Goal: Complete application form: Complete application form

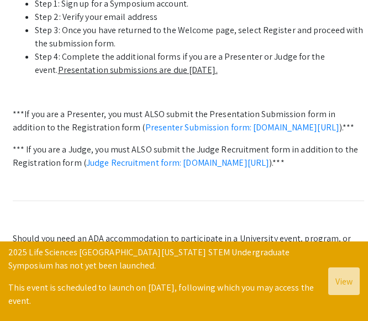
scroll to position [566, 0]
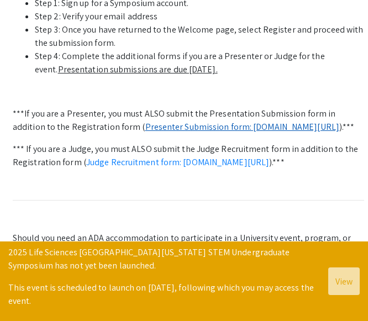
click at [159, 121] on link "Presenter Submission form: [DOMAIN_NAME][URL]" at bounding box center [242, 127] width 194 height 12
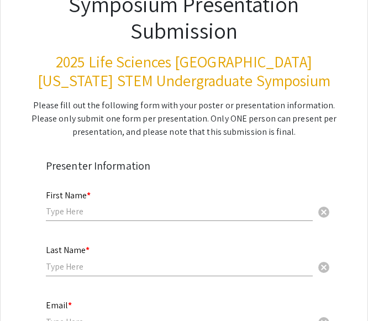
scroll to position [142, 0]
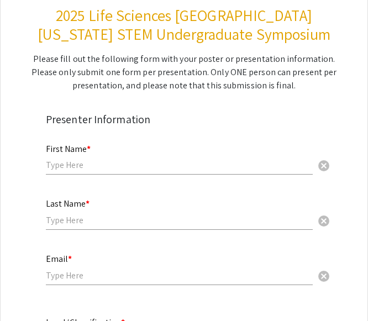
click at [182, 167] on input "text" at bounding box center [179, 165] width 267 height 12
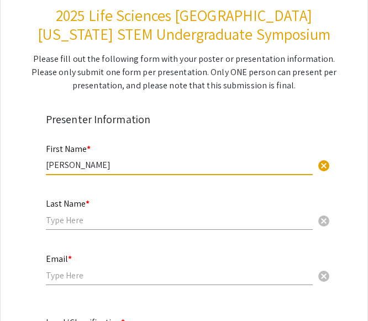
type input "[PERSON_NAME]"
click at [64, 207] on mat-label "Last Name *" at bounding box center [68, 204] width 44 height 12
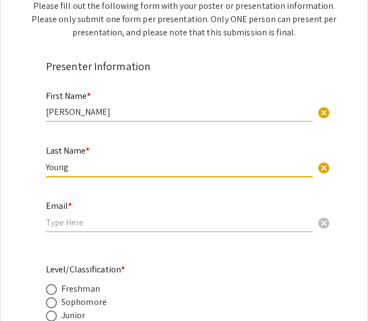
scroll to position [200, 0]
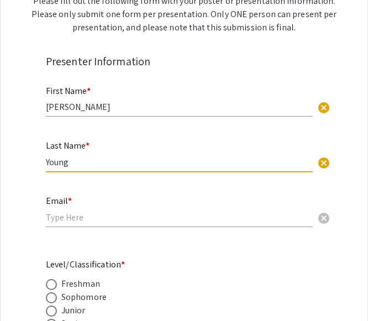
type input "Young"
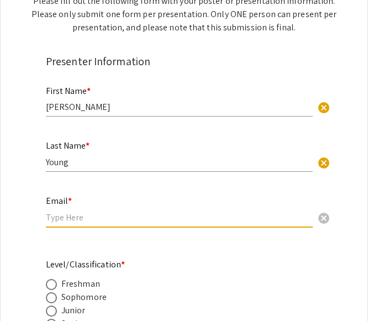
click at [62, 219] on input "email" at bounding box center [179, 218] width 267 height 12
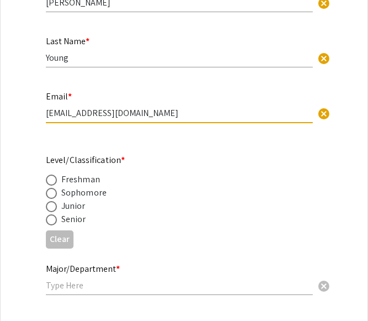
scroll to position [322, 0]
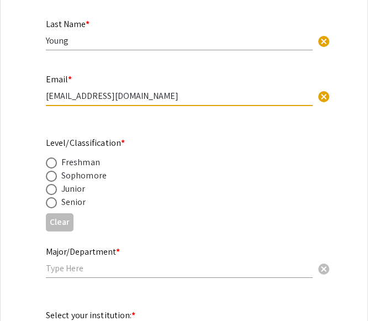
type input "[EMAIL_ADDRESS][DOMAIN_NAME]"
click at [60, 206] on label at bounding box center [53, 202] width 15 height 11
click at [57, 206] on input "radio" at bounding box center [51, 202] width 11 height 11
radio input "true"
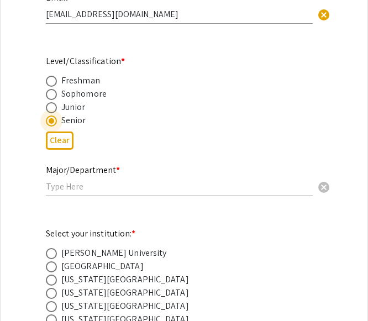
scroll to position [404, 0]
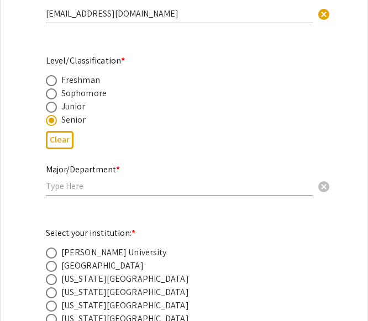
click at [65, 196] on div "Major/Department * cancel" at bounding box center [179, 180] width 267 height 53
click at [67, 189] on input "text" at bounding box center [179, 186] width 267 height 12
click at [90, 192] on div "Major/Department * Biology/ cancel" at bounding box center [179, 175] width 267 height 42
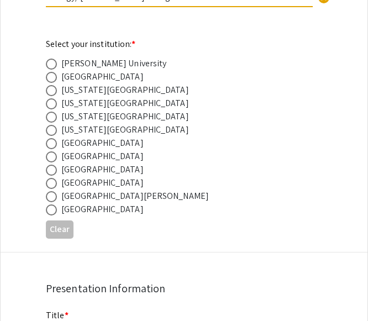
scroll to position [595, 0]
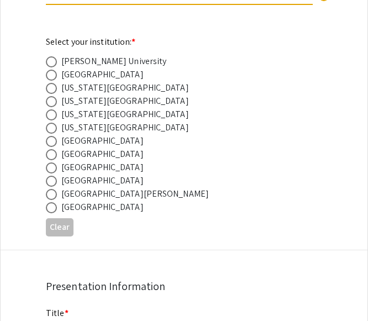
type input "Biology/ [PERSON_NAME] college of Arts and Sciences"
click at [55, 171] on span at bounding box center [51, 167] width 11 height 11
click at [55, 171] on input "radio" at bounding box center [51, 167] width 11 height 11
radio input "true"
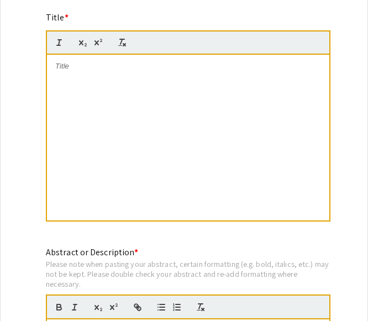
scroll to position [890, 0]
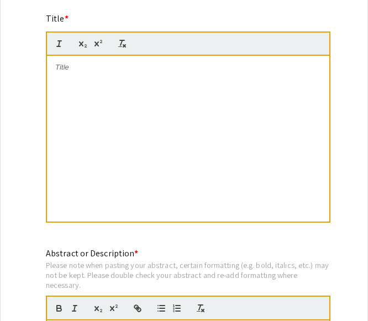
click at [68, 74] on div at bounding box center [188, 139] width 282 height 166
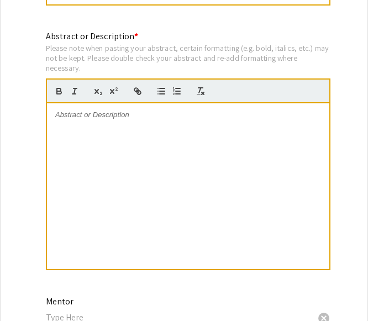
scroll to position [1115, 0]
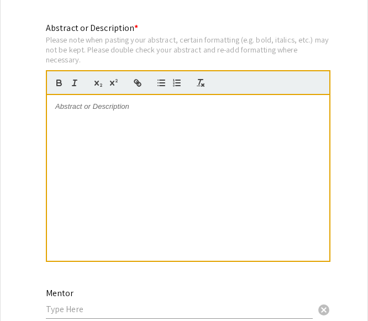
click at [106, 113] on div at bounding box center [188, 178] width 282 height 166
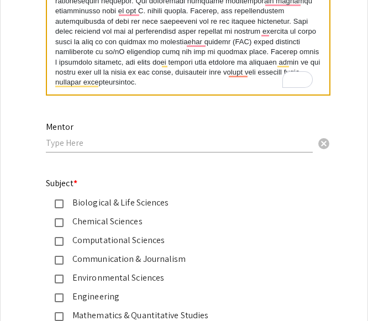
scroll to position [1290, 0]
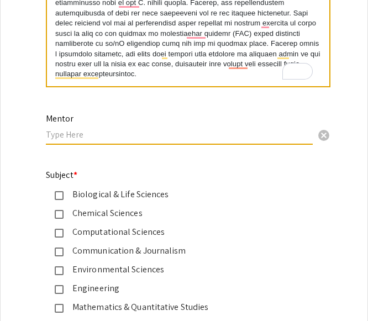
click at [217, 138] on input "text" at bounding box center [179, 135] width 267 height 12
click at [54, 133] on input "text" at bounding box center [179, 135] width 267 height 12
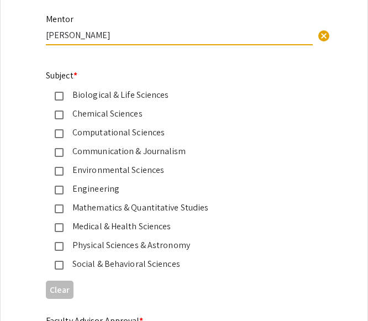
scroll to position [1402, 0]
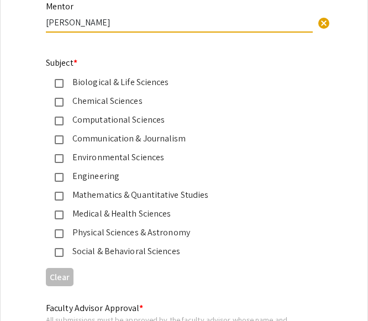
type input "[PERSON_NAME]"
click at [159, 104] on div "Chemical Sciences" at bounding box center [180, 100] width 232 height 13
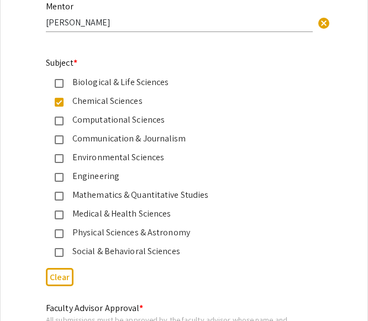
click at [165, 78] on div "Biological & Life Sciences" at bounding box center [180, 82] width 232 height 13
click at [92, 208] on div "Medical & Health Sciences" at bounding box center [180, 213] width 232 height 13
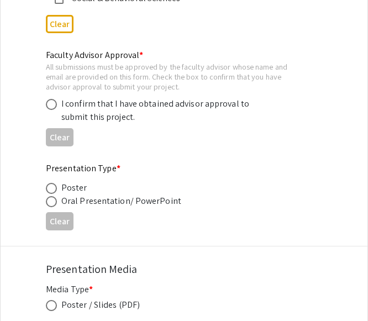
scroll to position [1656, 0]
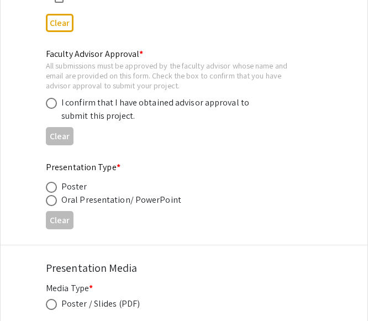
click at [55, 103] on span at bounding box center [51, 103] width 11 height 11
click at [55, 103] on input "radio" at bounding box center [51, 103] width 11 height 11
radio input "true"
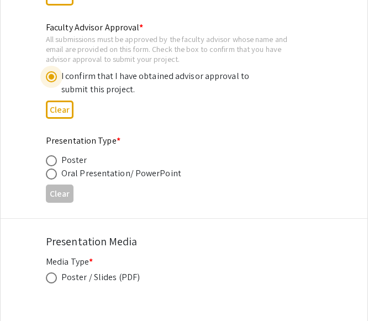
scroll to position [1688, 0]
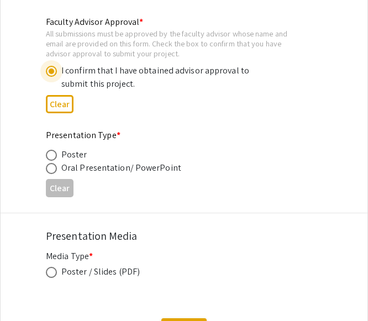
click at [80, 159] on div "Poster" at bounding box center [74, 154] width 26 height 13
click at [50, 154] on span at bounding box center [51, 155] width 11 height 11
click at [50, 154] on input "radio" at bounding box center [51, 155] width 11 height 11
radio input "true"
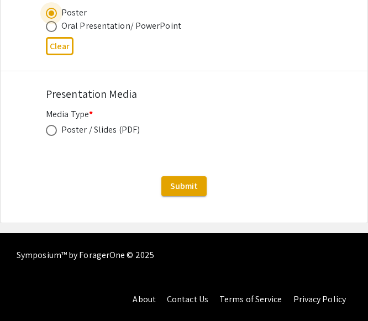
scroll to position [1830, 0]
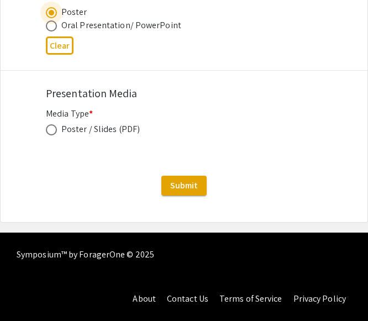
click at [50, 131] on span at bounding box center [51, 129] width 11 height 11
click at [50, 131] on input "radio" at bounding box center [51, 129] width 11 height 11
radio input "true"
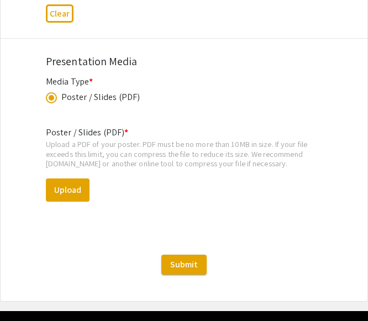
scroll to position [1861, 0]
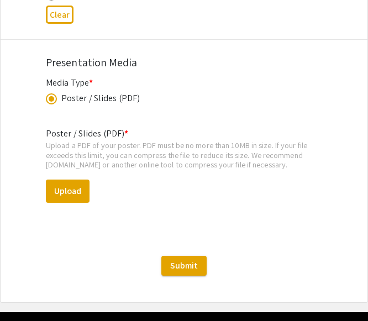
click at [242, 165] on div "Upload a PDF of your poster. PDF must be no more than 10MB in size. If your fil…" at bounding box center [184, 154] width 276 height 29
click at [182, 263] on span "Submit" at bounding box center [184, 266] width 28 height 12
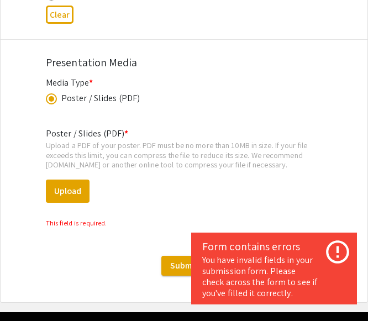
click at [264, 217] on div "This field is required." at bounding box center [184, 222] width 276 height 13
click at [82, 196] on button "Upload" at bounding box center [68, 191] width 44 height 23
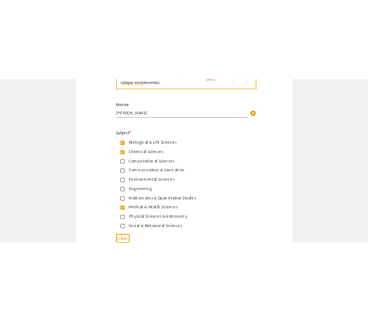
scroll to position [1888, 0]
